Goal: Information Seeking & Learning: Learn about a topic

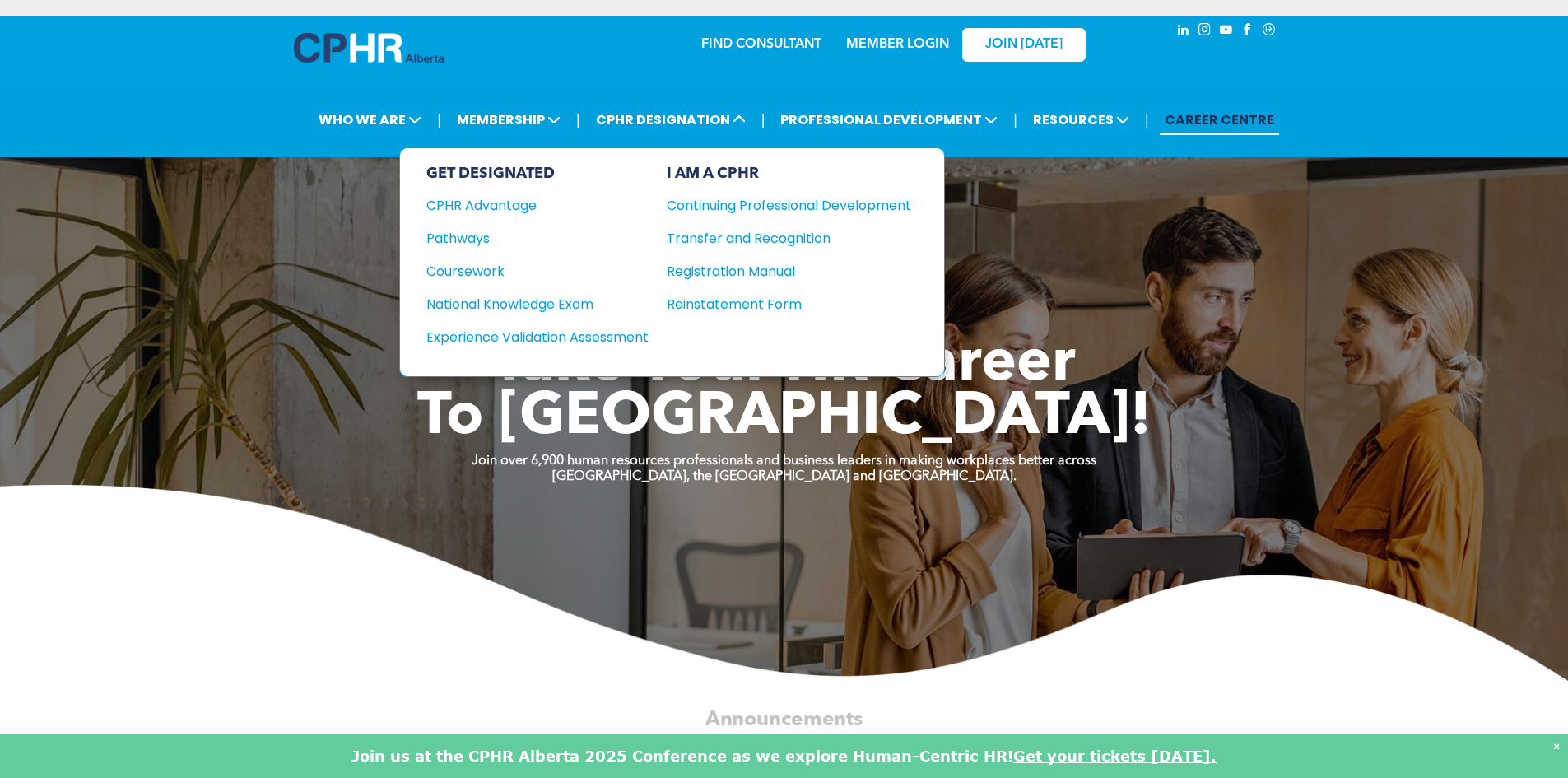
click at [586, 311] on div "National Knowledge Exam" at bounding box center [526, 304] width 200 height 20
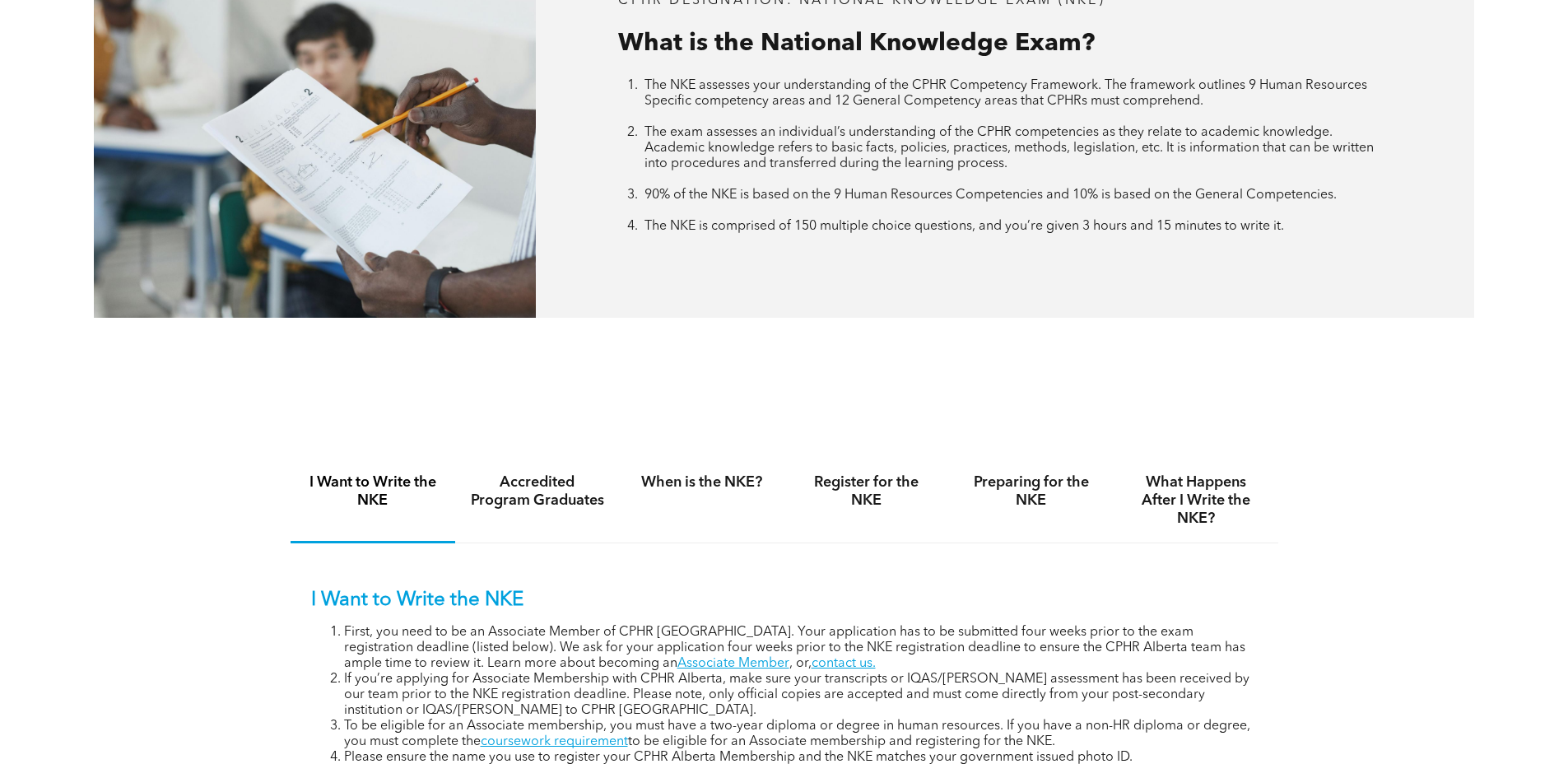
scroll to position [988, 0]
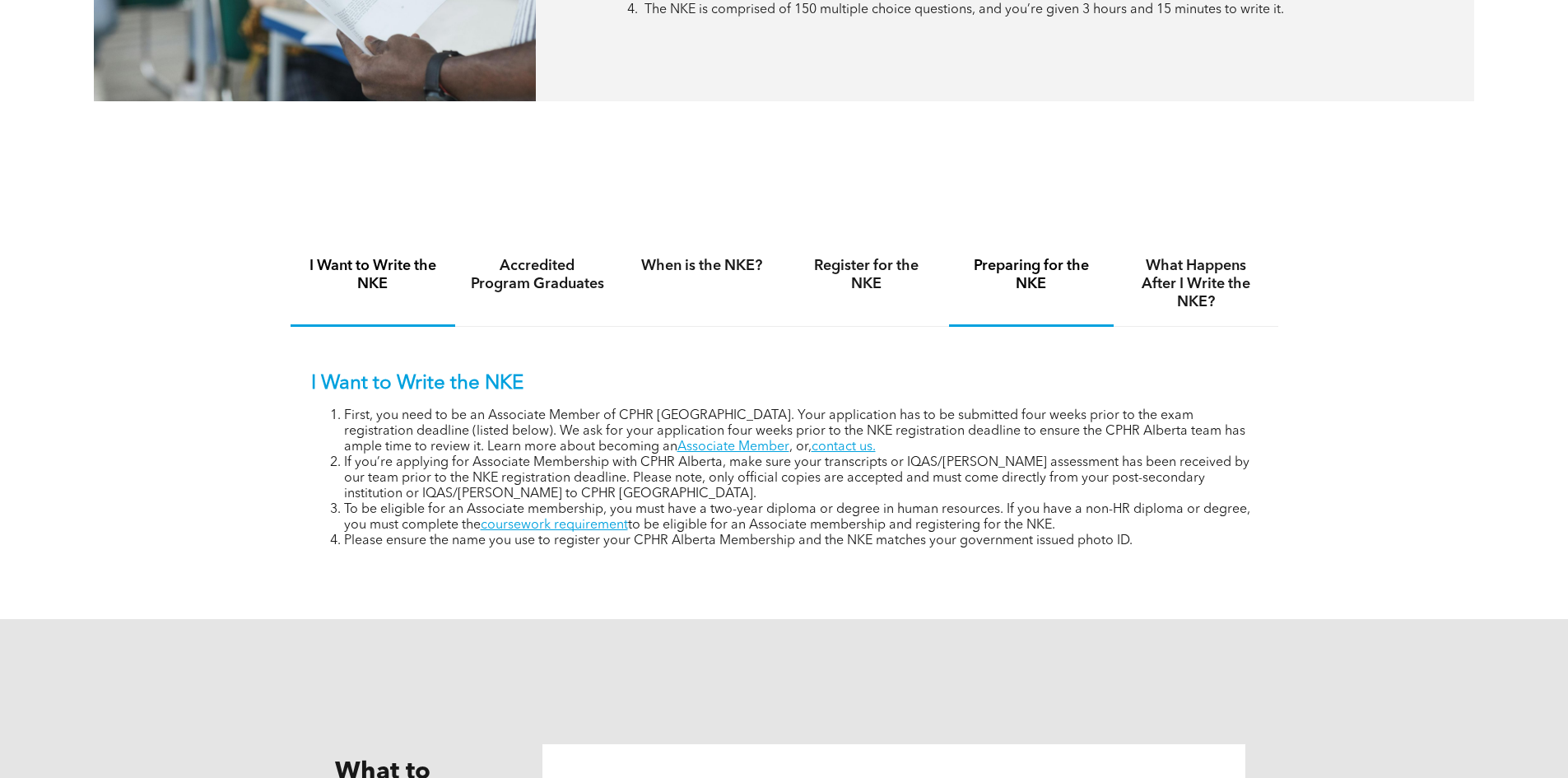
click at [1084, 296] on div "Preparing for the NKE" at bounding box center [1031, 284] width 165 height 85
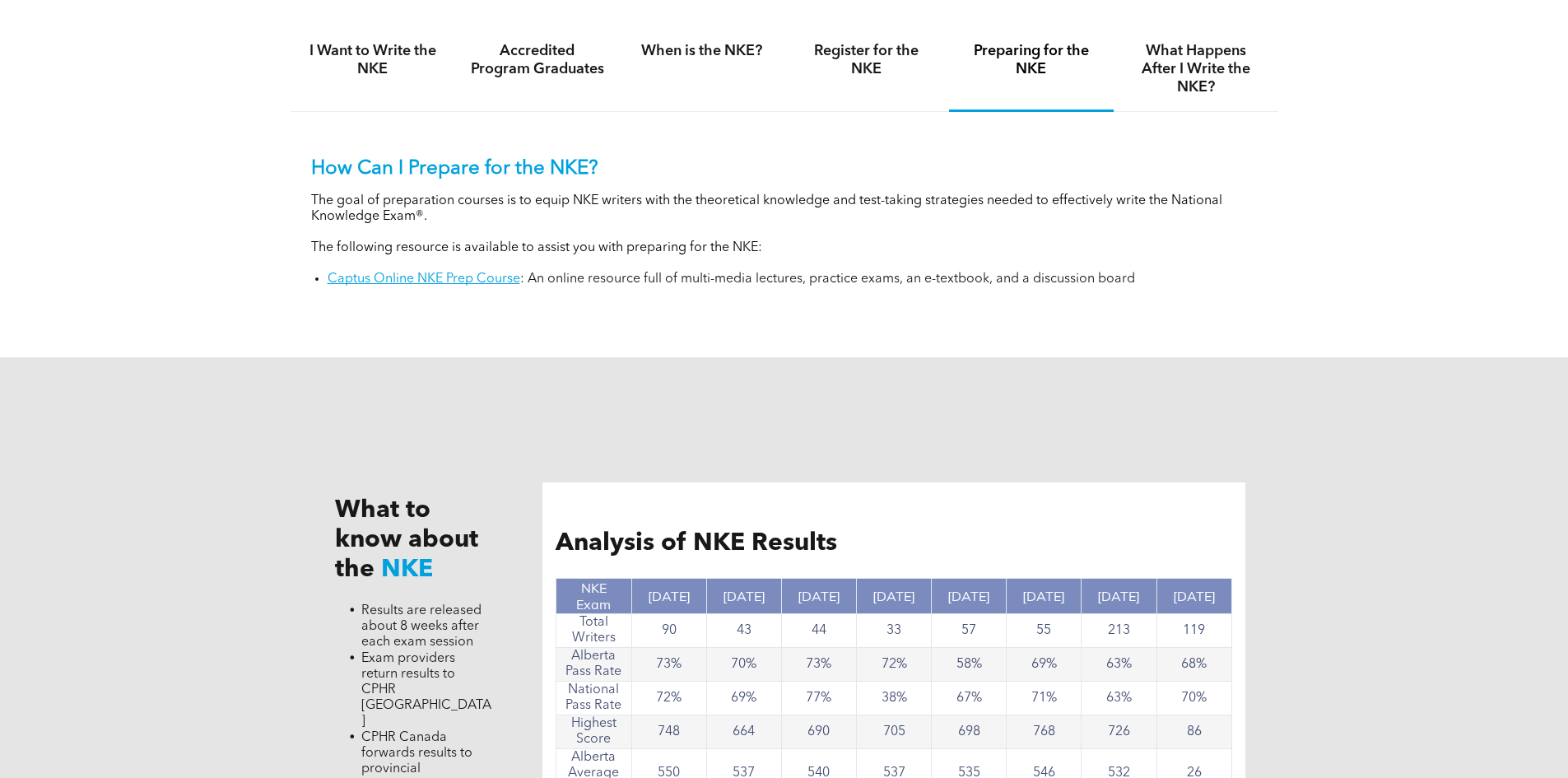
scroll to position [1070, 0]
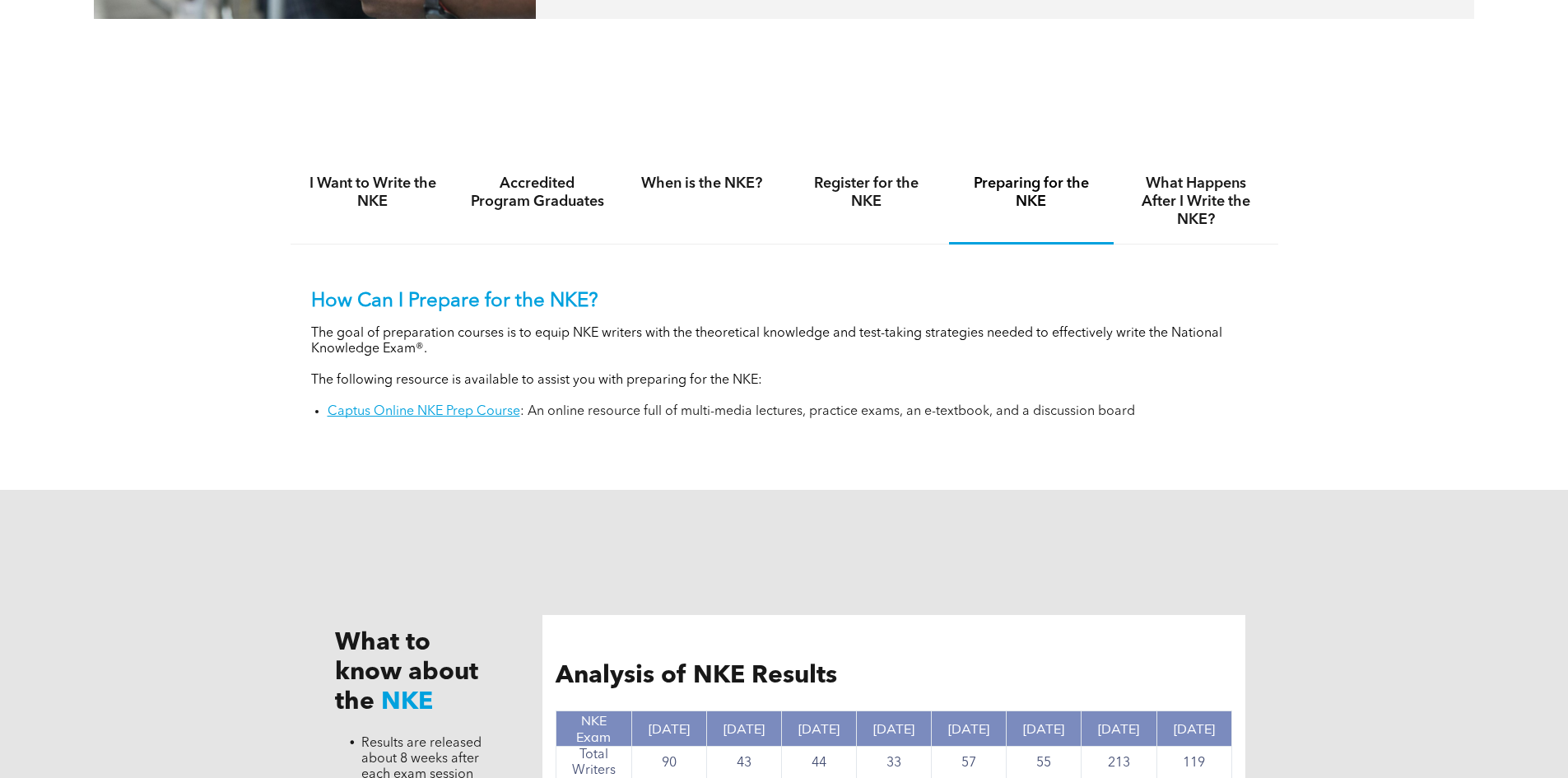
click at [441, 412] on link "Captus Online NKE Prep Course" at bounding box center [424, 412] width 193 height 14
